Goal: Find specific page/section: Find specific page/section

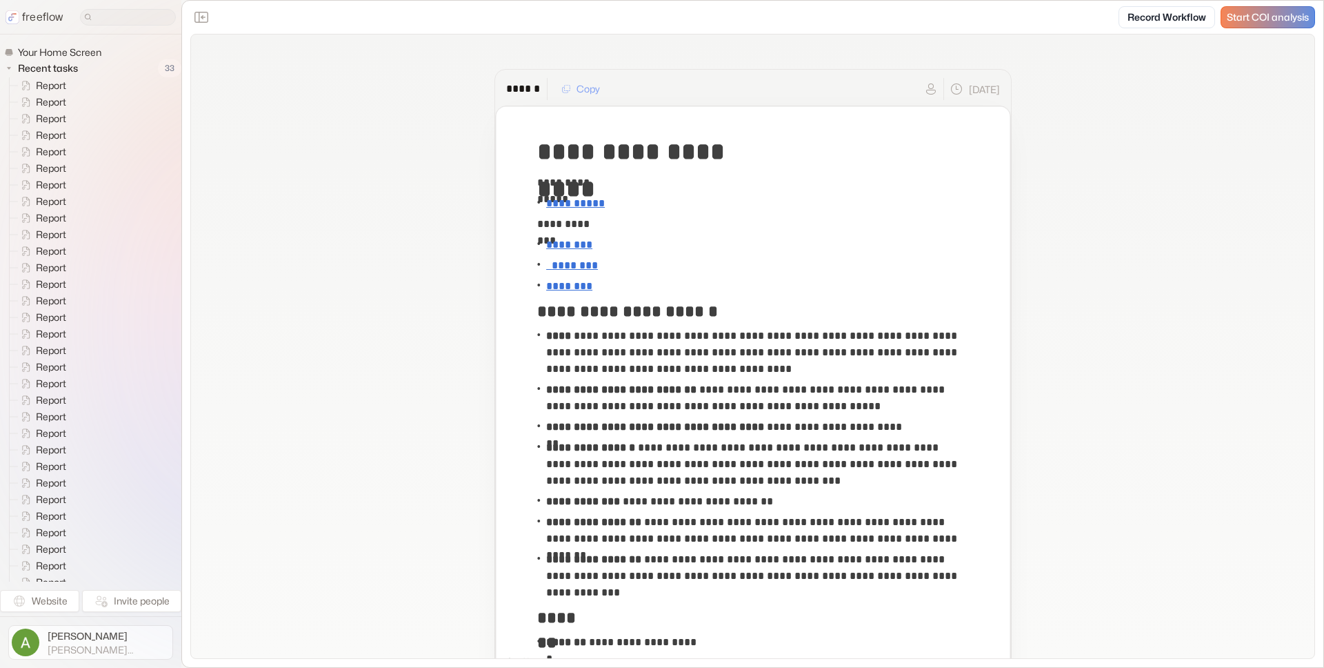
click at [91, 654] on span "[PERSON_NAME][EMAIL_ADDRESS]" at bounding box center [109, 649] width 122 height 12
click at [221, 643] on button "Sign out" at bounding box center [231, 642] width 86 height 22
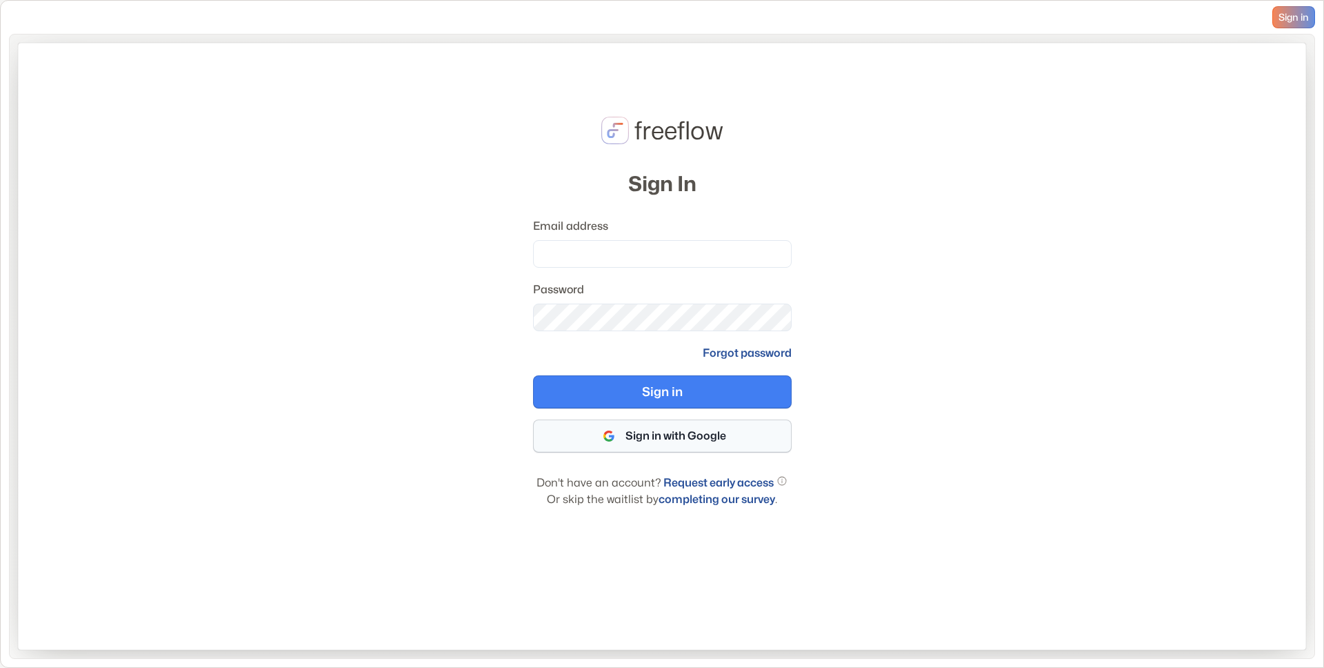
click at [675, 441] on button "Sign in with Google" at bounding box center [662, 435] width 259 height 33
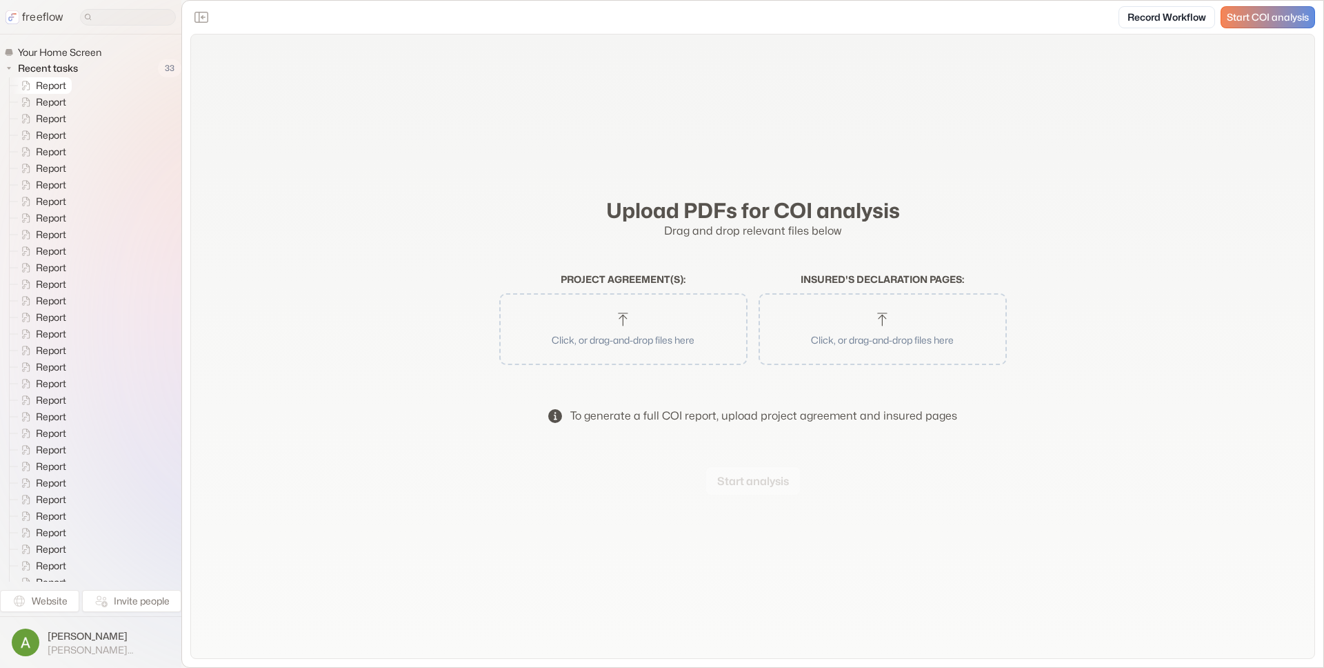
click at [59, 86] on span "Report" at bounding box center [51, 86] width 37 height 14
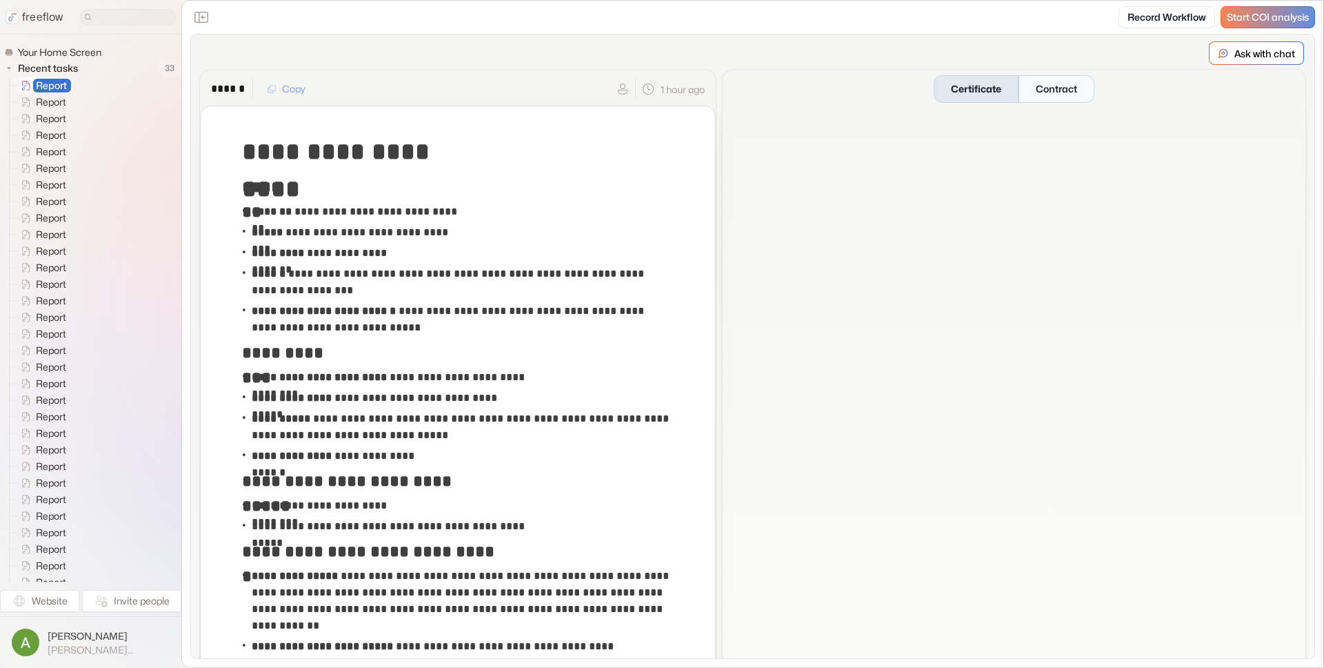
click at [1092, 87] on button "Contract" at bounding box center [1057, 89] width 76 height 28
click at [985, 92] on button "Certificate" at bounding box center [976, 89] width 85 height 28
click at [59, 100] on span "Report" at bounding box center [51, 102] width 37 height 14
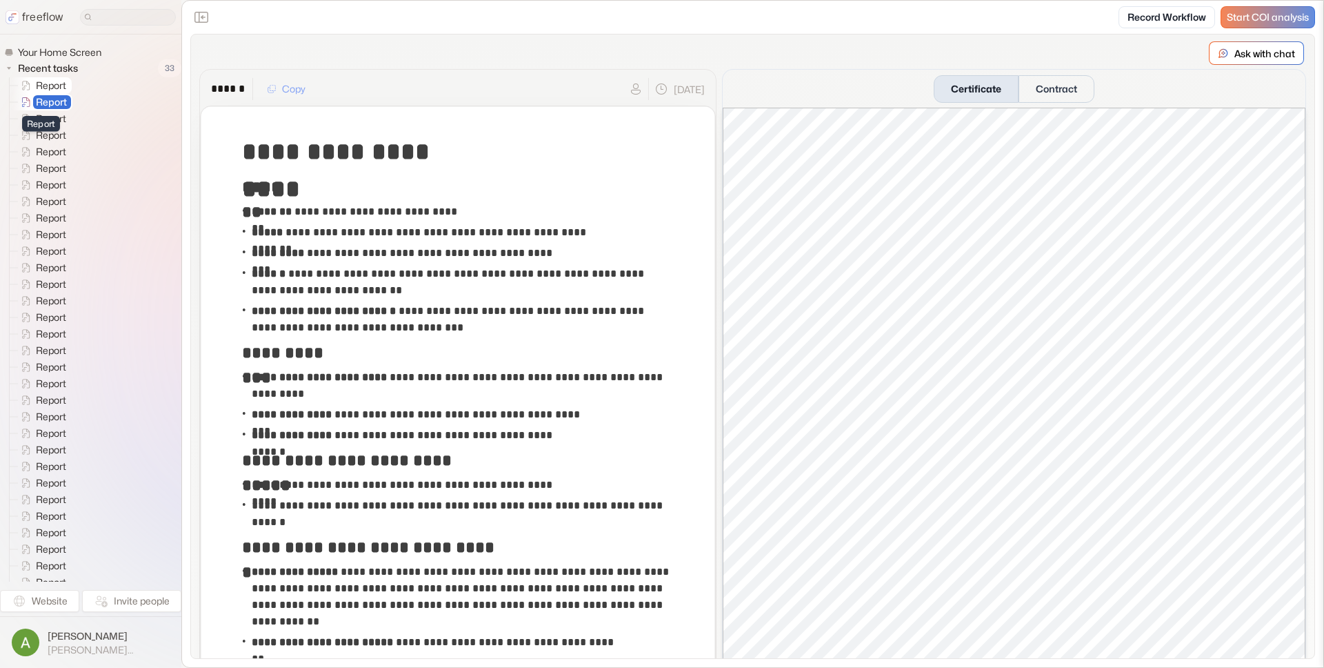
click at [56, 90] on span "Report" at bounding box center [51, 86] width 37 height 14
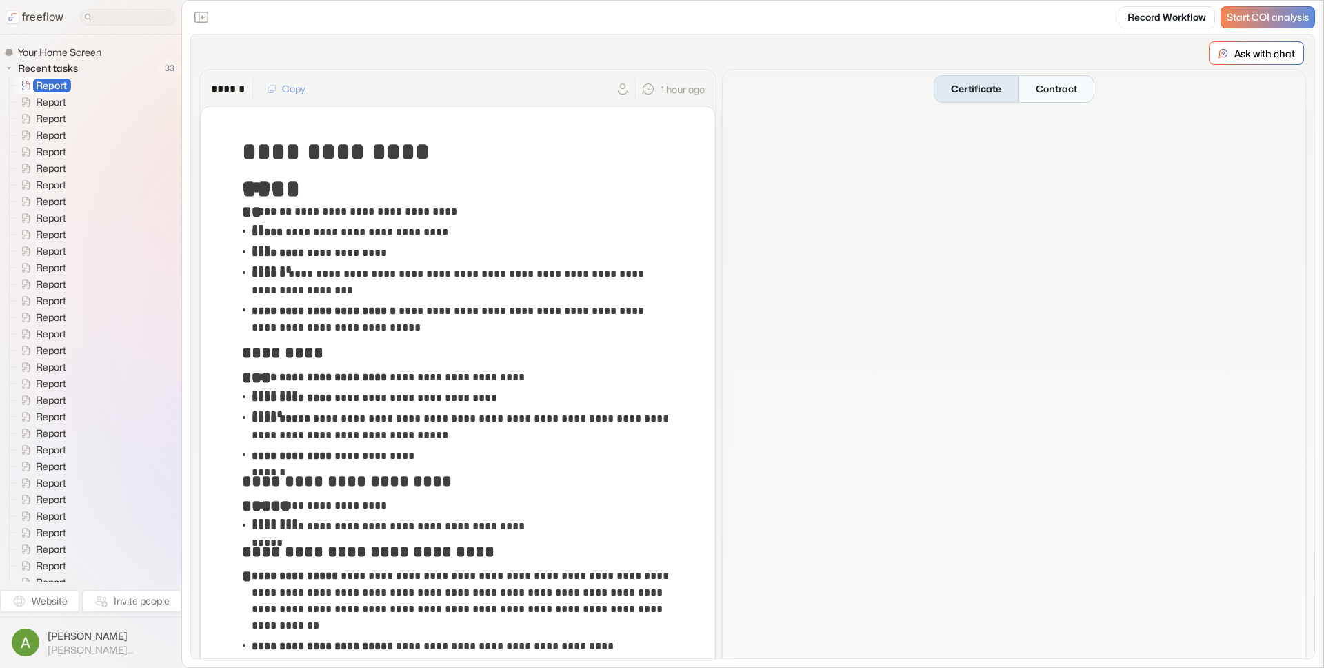
click at [1050, 94] on button "Contract" at bounding box center [1057, 89] width 76 height 28
click at [970, 92] on button "Certificate" at bounding box center [976, 89] width 85 height 28
